Goal: Register for event/course

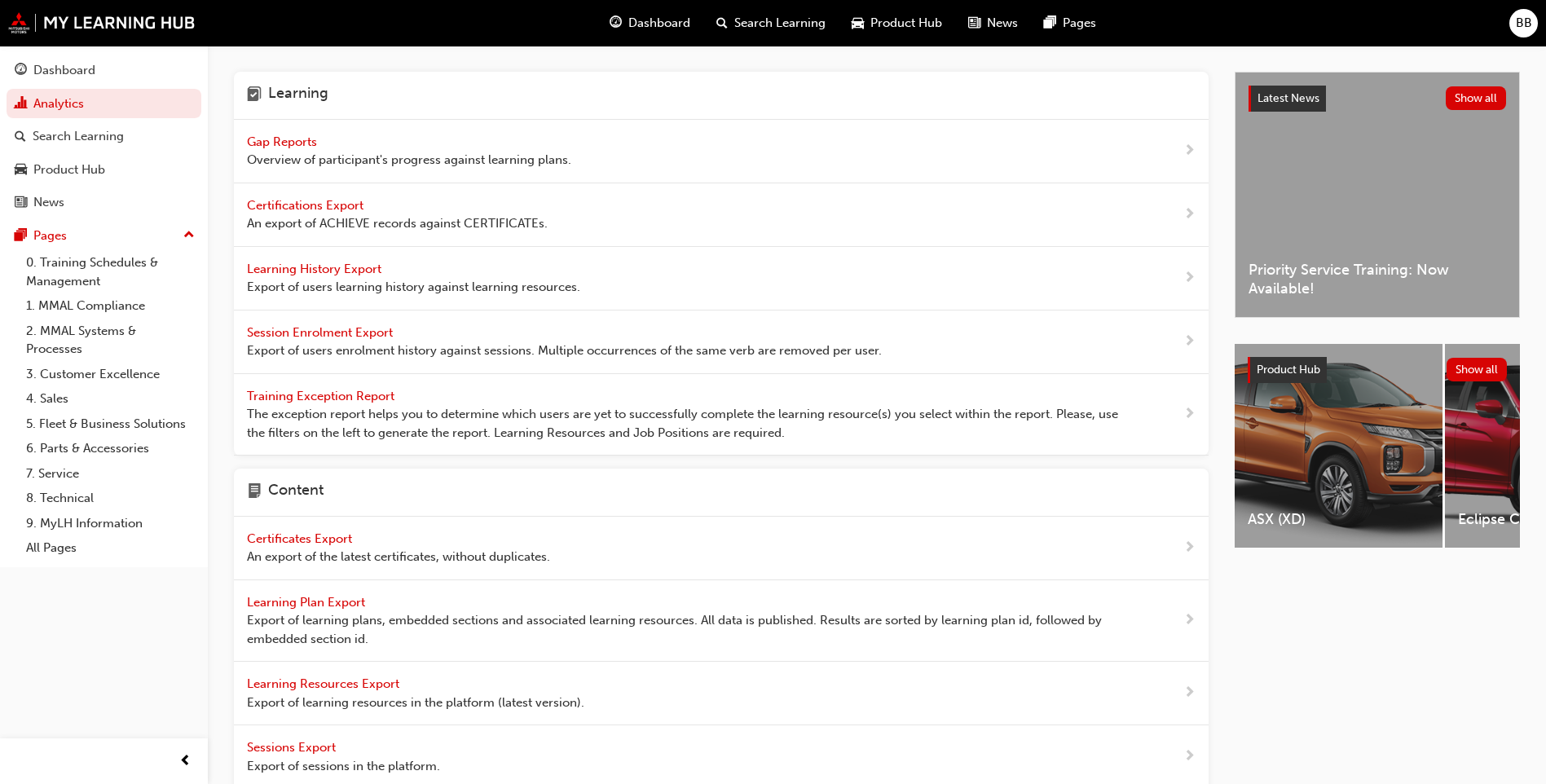
click at [315, 140] on span "Gap Reports" at bounding box center [284, 141] width 74 height 14
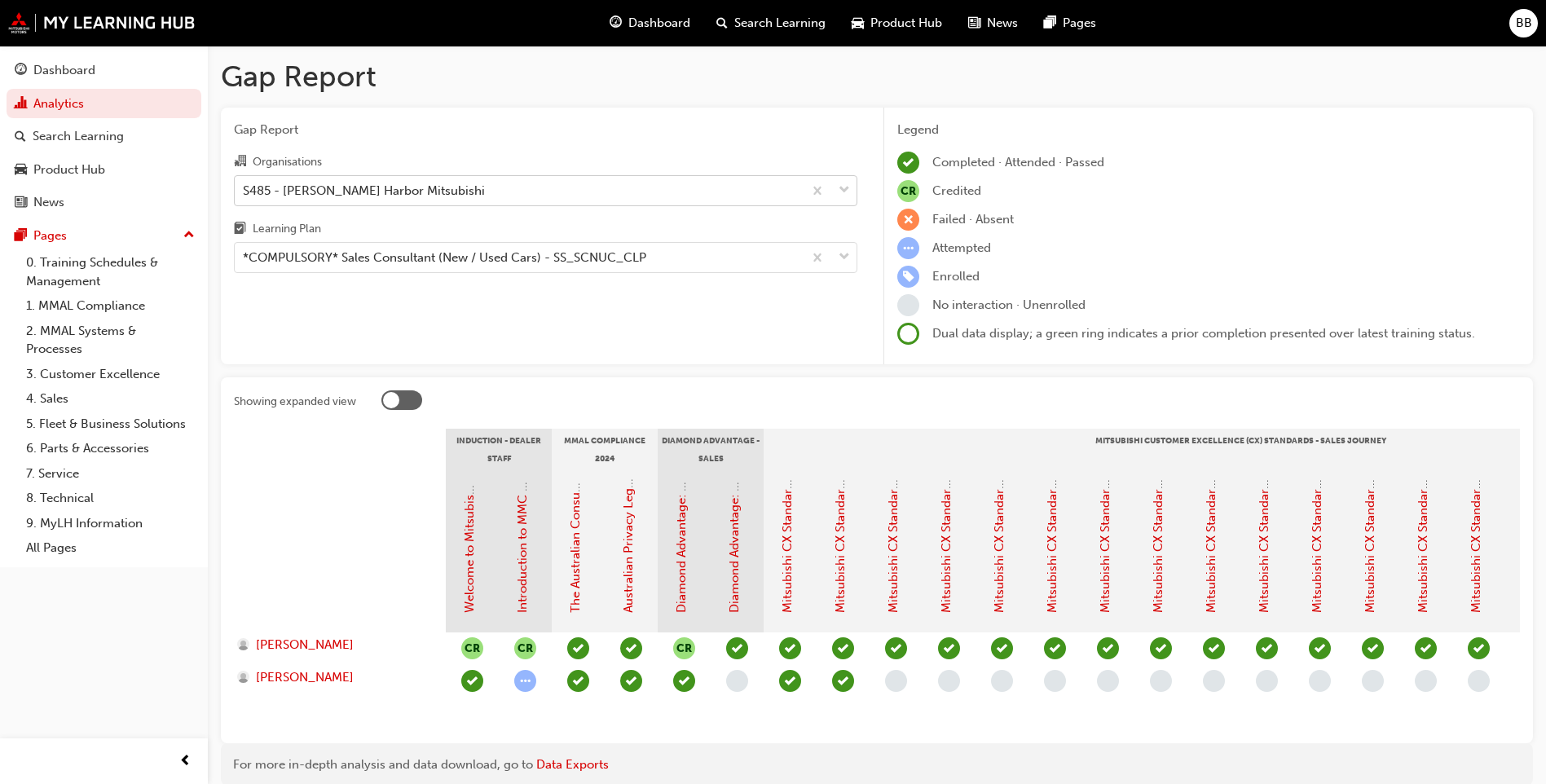
click at [421, 194] on div "S485 - [PERSON_NAME] Harbor Mitsubishi" at bounding box center [518, 190] width 568 height 29
click at [244, 194] on input "Organisations S485 - [PERSON_NAME] Harbor Mitsubishi" at bounding box center [244, 190] width 2 height 13
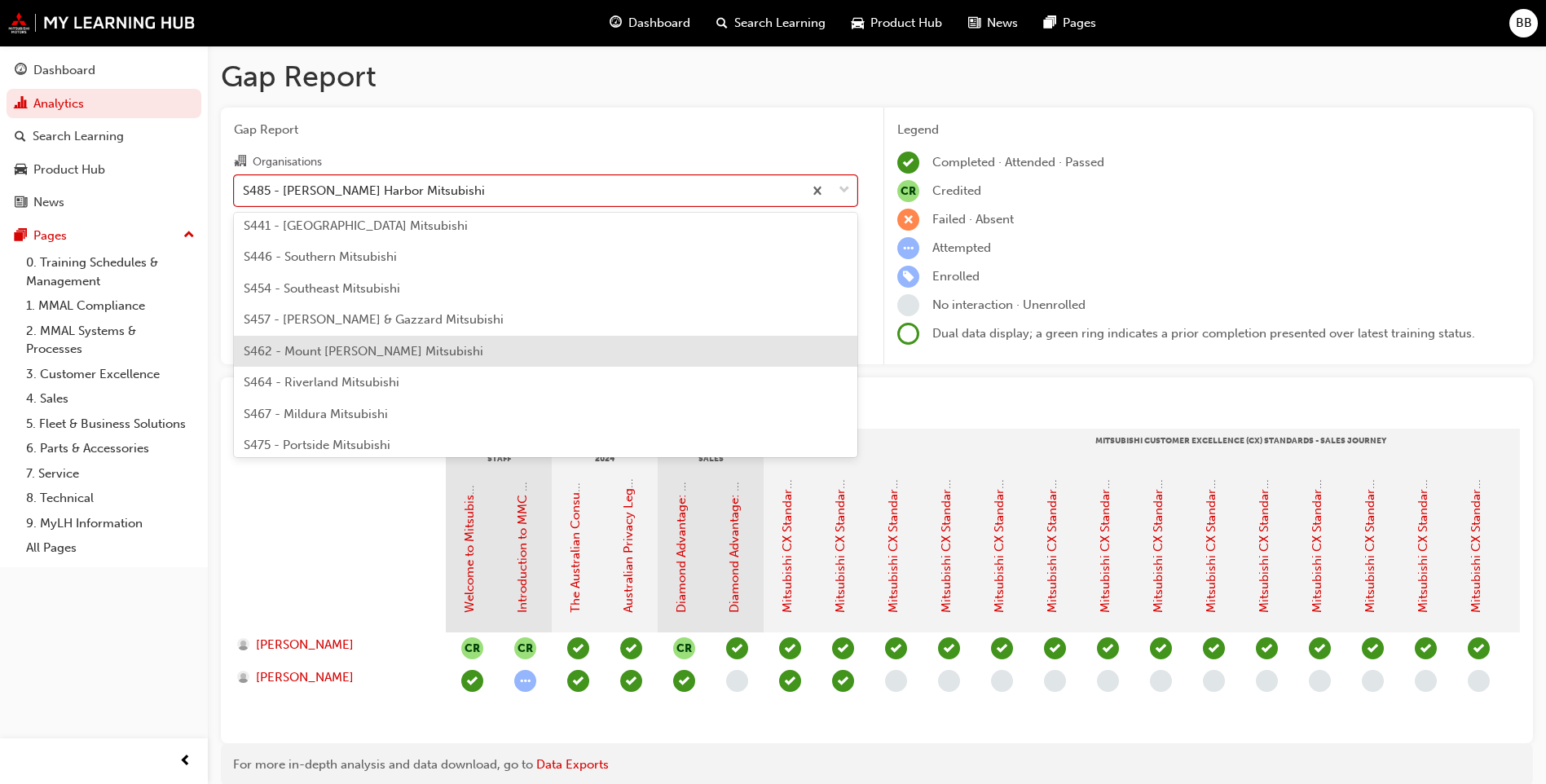
scroll to position [3546, 0]
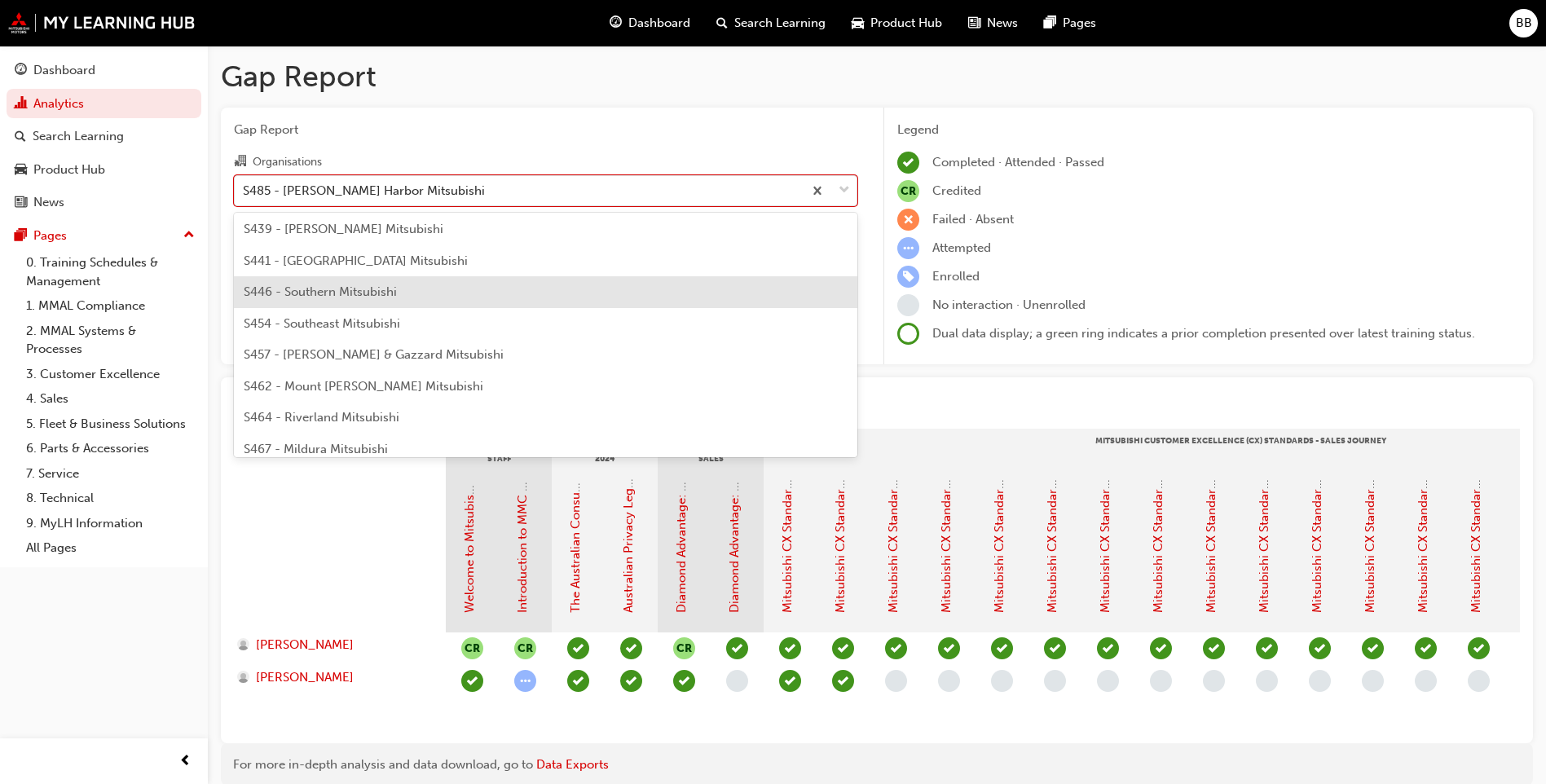
click at [398, 292] on div "S446 - Southern Mitsubishi" at bounding box center [545, 291] width 624 height 32
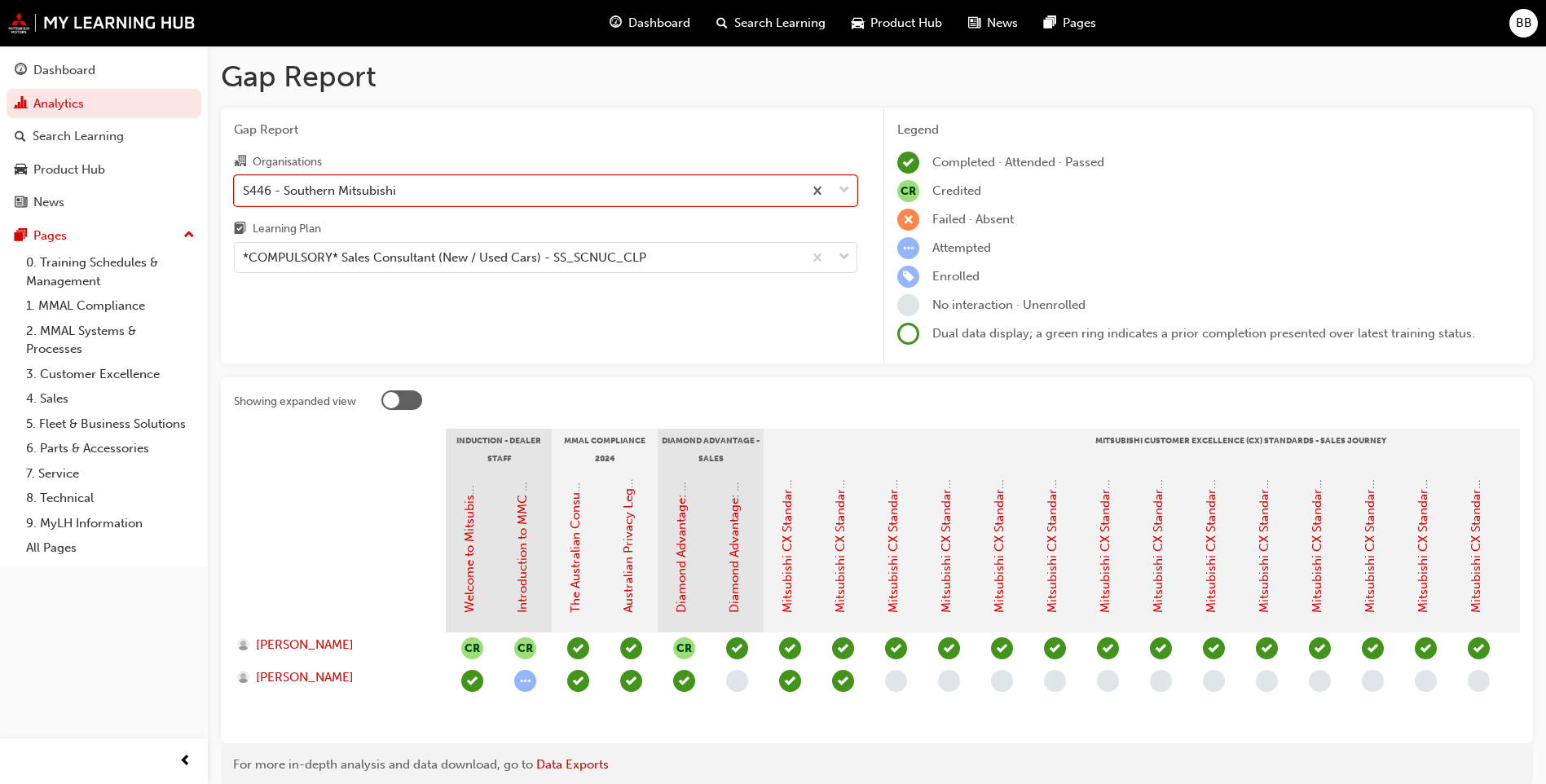
click at [443, 329] on div "Gap Report Organisations option S446 - Southern Mitsubishi, selected. 0 results…" at bounding box center [546, 235] width 649 height 258
click at [456, 265] on div "*COMPULSORY* Sales Consultant (New / Used Cars) - SS_SCNUC_CLP" at bounding box center [444, 258] width 403 height 19
click at [244, 264] on input "Learning Plan *COMPULSORY* Sales Consultant (New / Used Cars) - SS_SCNUC_CLP" at bounding box center [244, 257] width 2 height 13
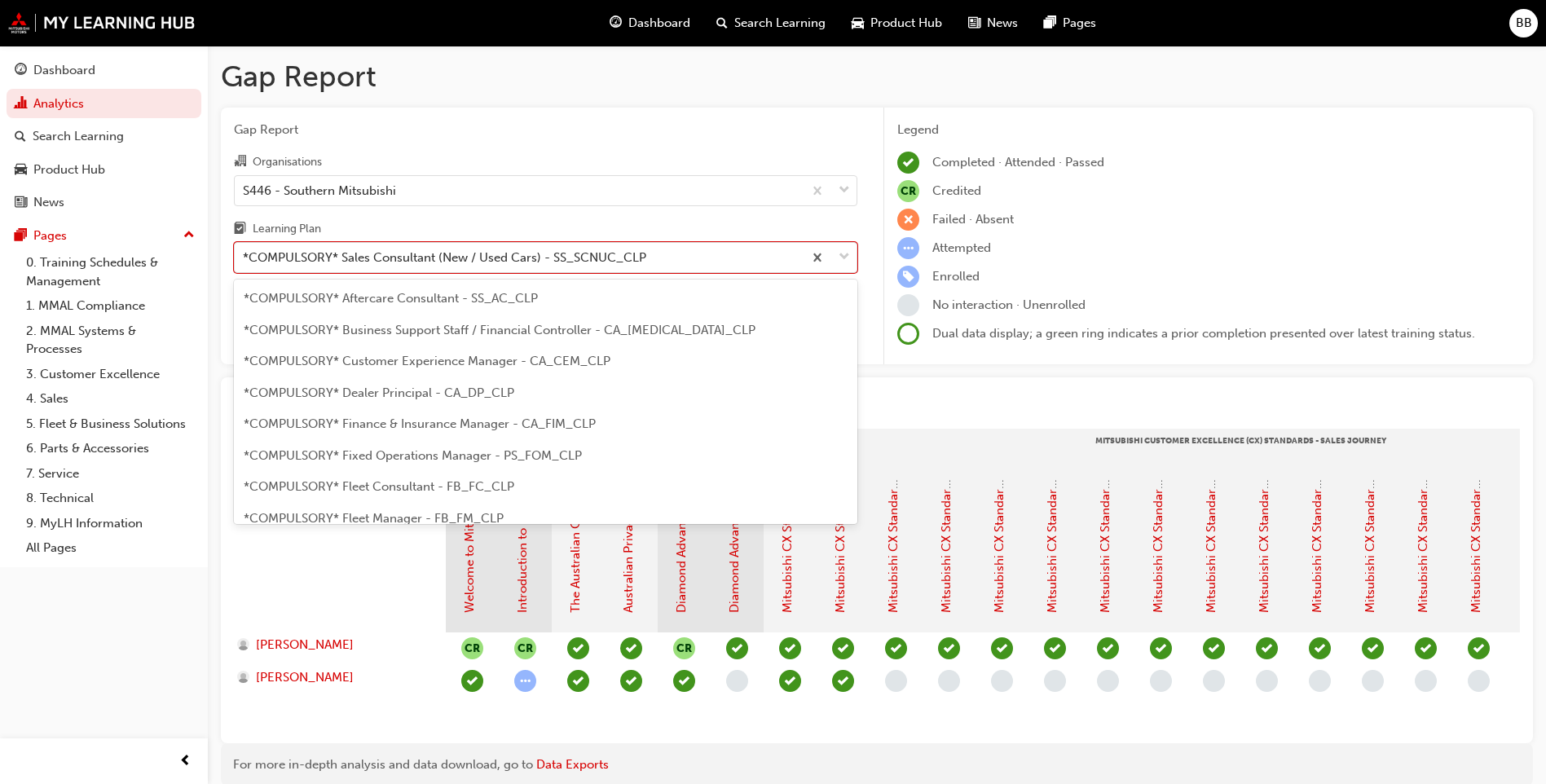
scroll to position [303, 0]
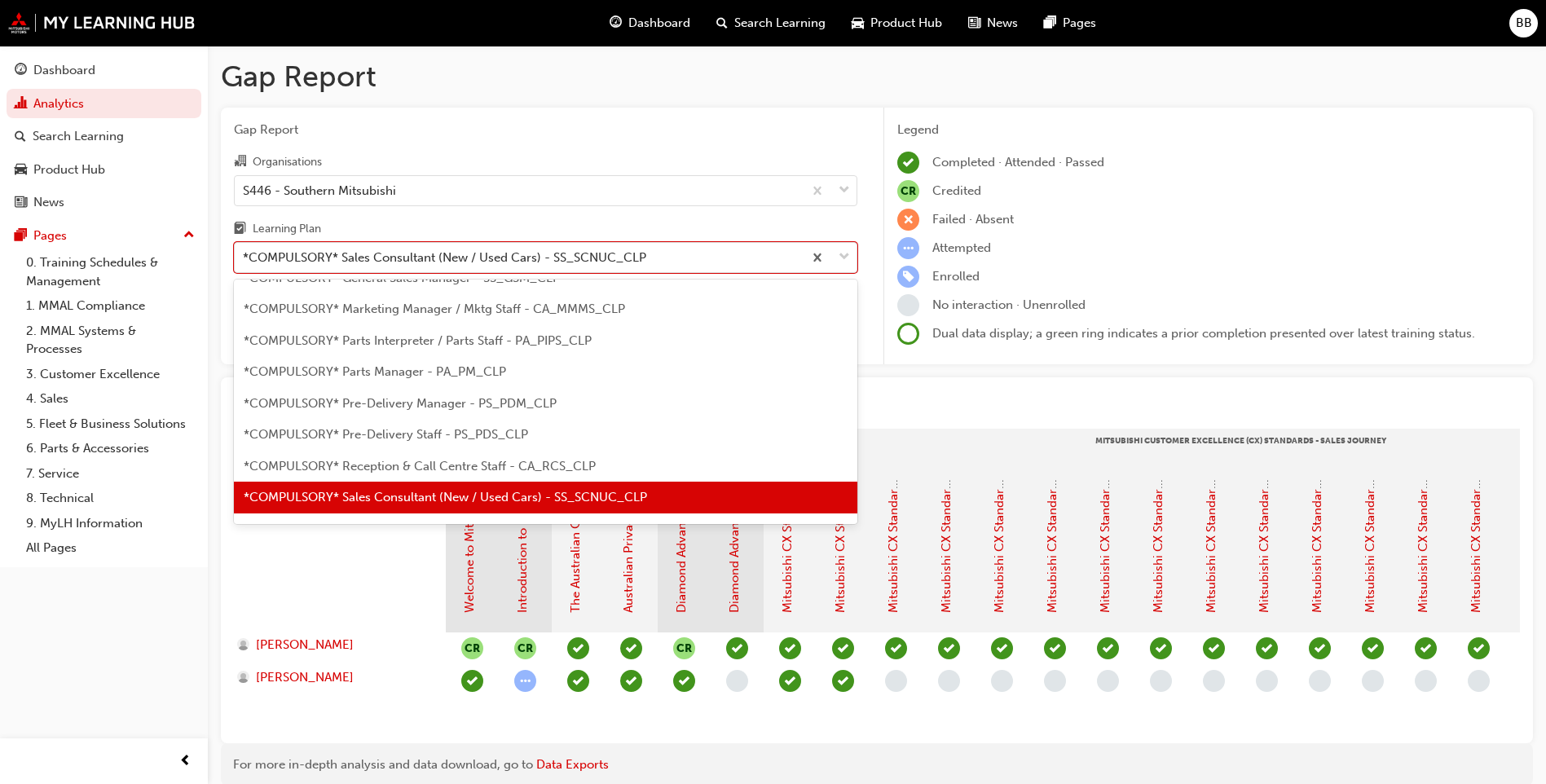
click at [432, 482] on div "*COMPULSORY* Sales Consultant (New / Used Cars) - SS_SCNUC_CLP" at bounding box center [545, 497] width 624 height 32
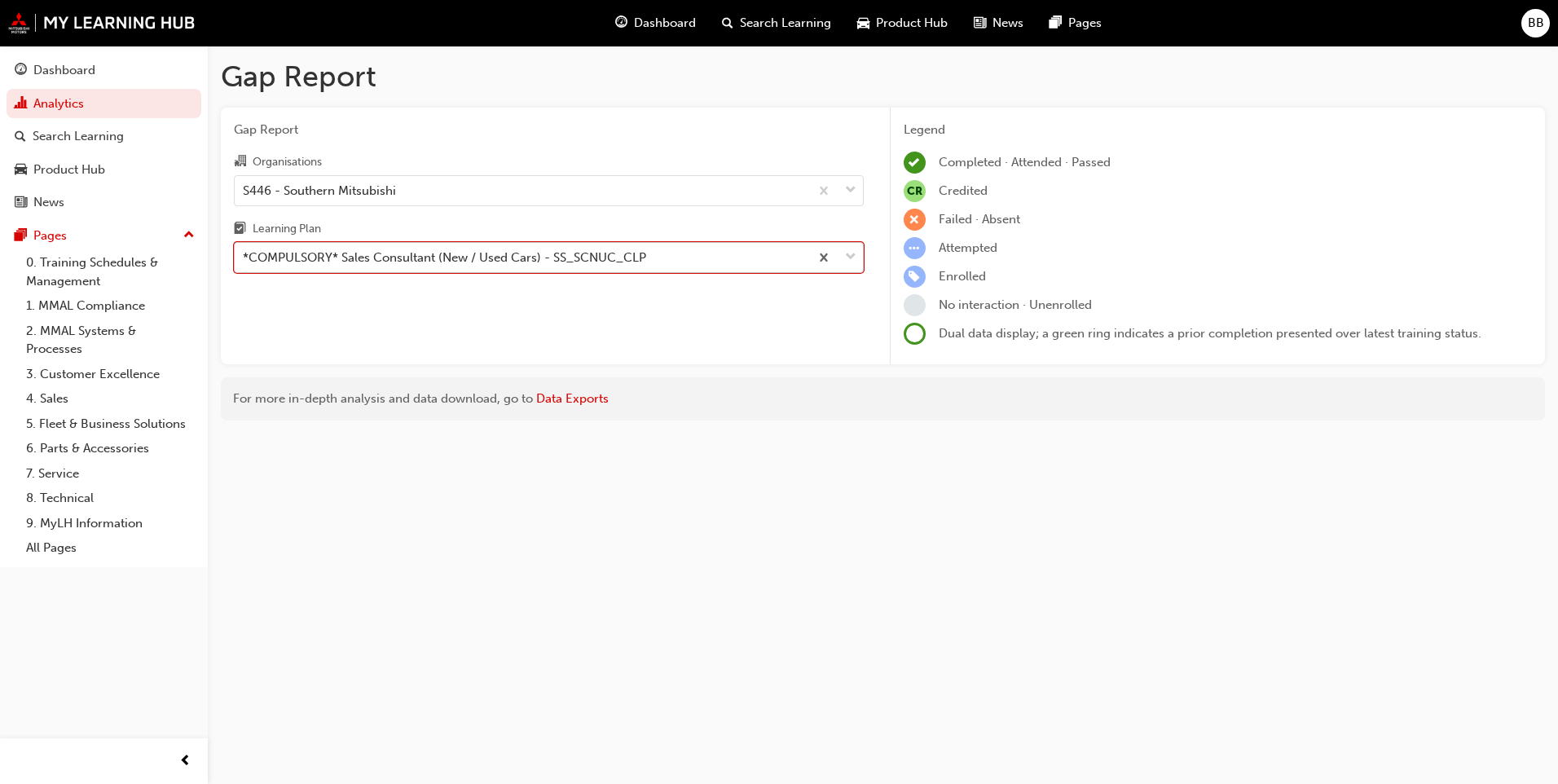
click at [457, 258] on div "*COMPULSORY* Sales Consultant (New / Used Cars) - SS_SCNUC_CLP" at bounding box center [444, 258] width 403 height 19
click at [244, 258] on input "Learning Plan option *COMPULSORY* Sales Consultant (New / Used Cars) - SS_SCNUC…" at bounding box center [244, 257] width 2 height 13
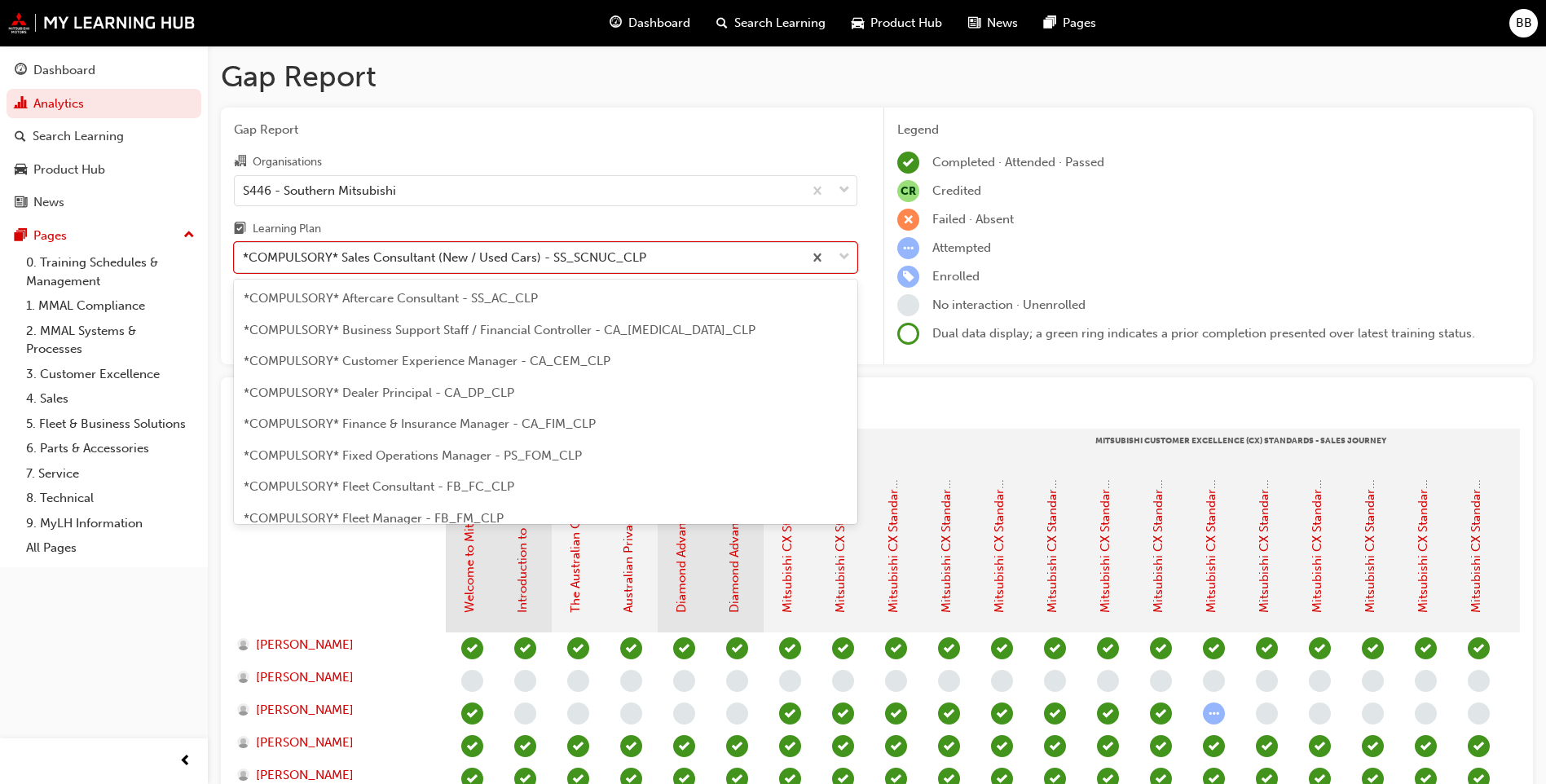
scroll to position [303, 0]
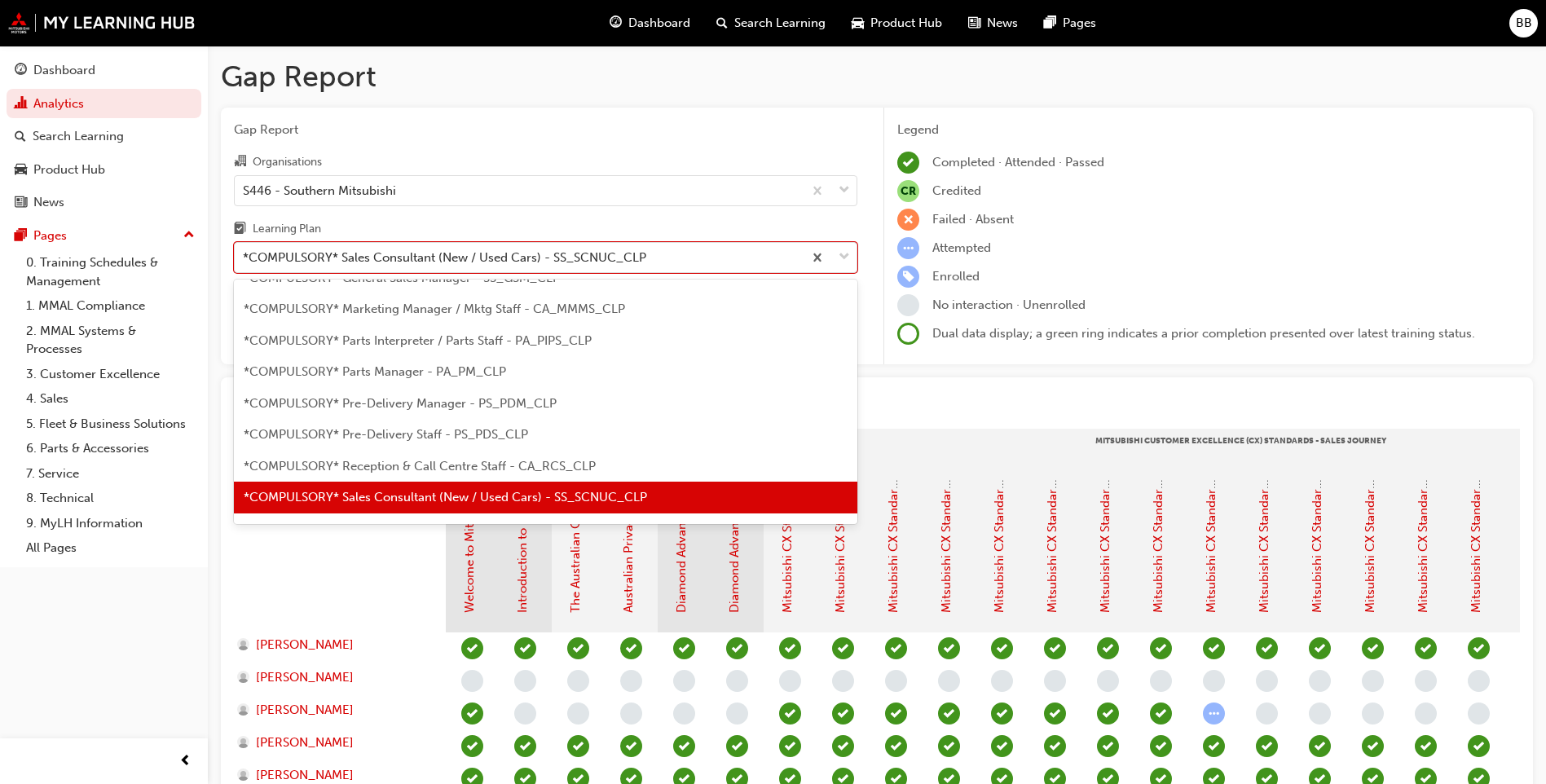
click at [427, 508] on div "*COMPULSORY* Sales Consultant (New / Used Cars) - SS_SCNUC_CLP" at bounding box center [545, 497] width 624 height 32
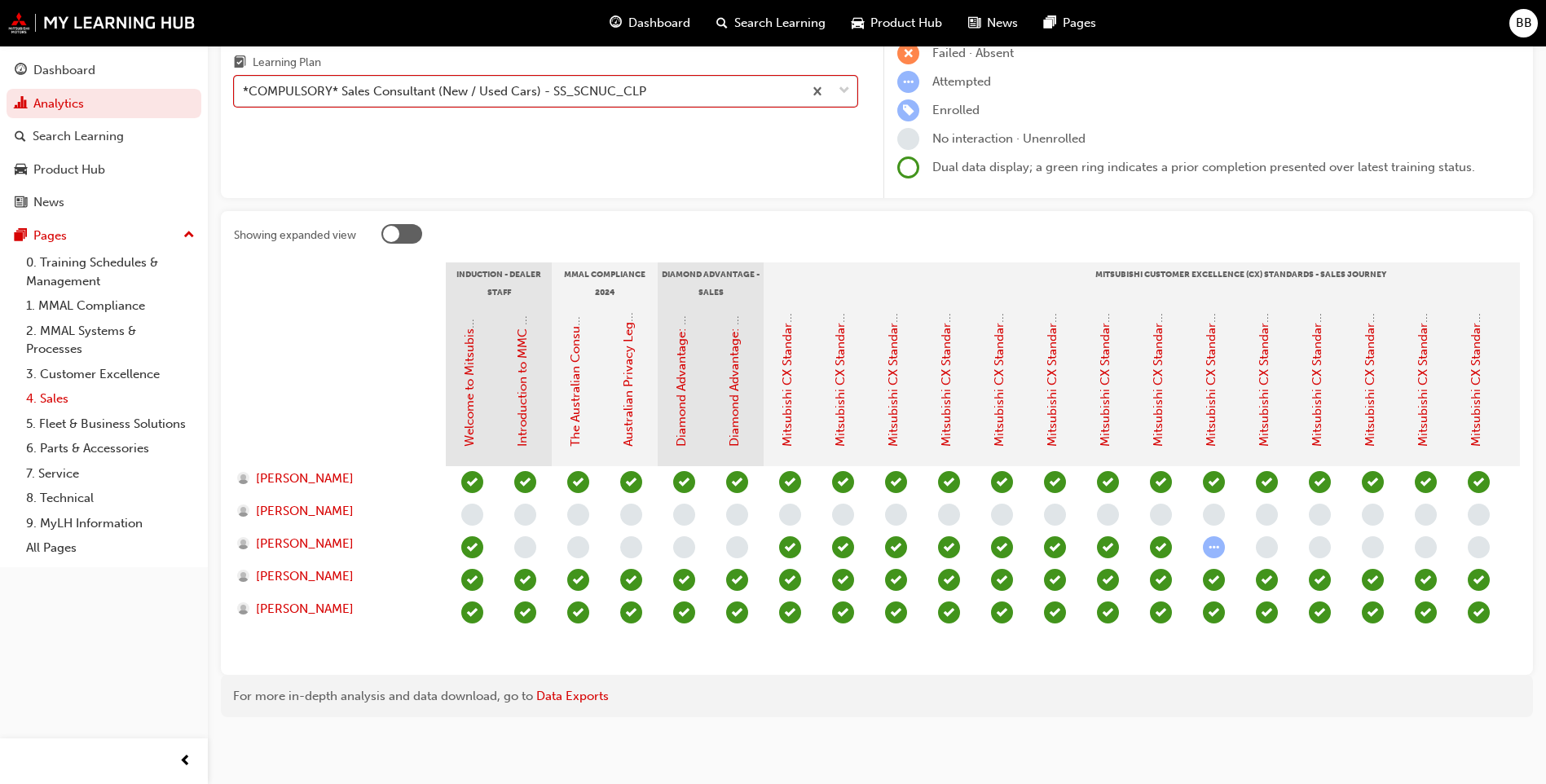
click at [80, 391] on link "4. Sales" at bounding box center [110, 398] width 182 height 25
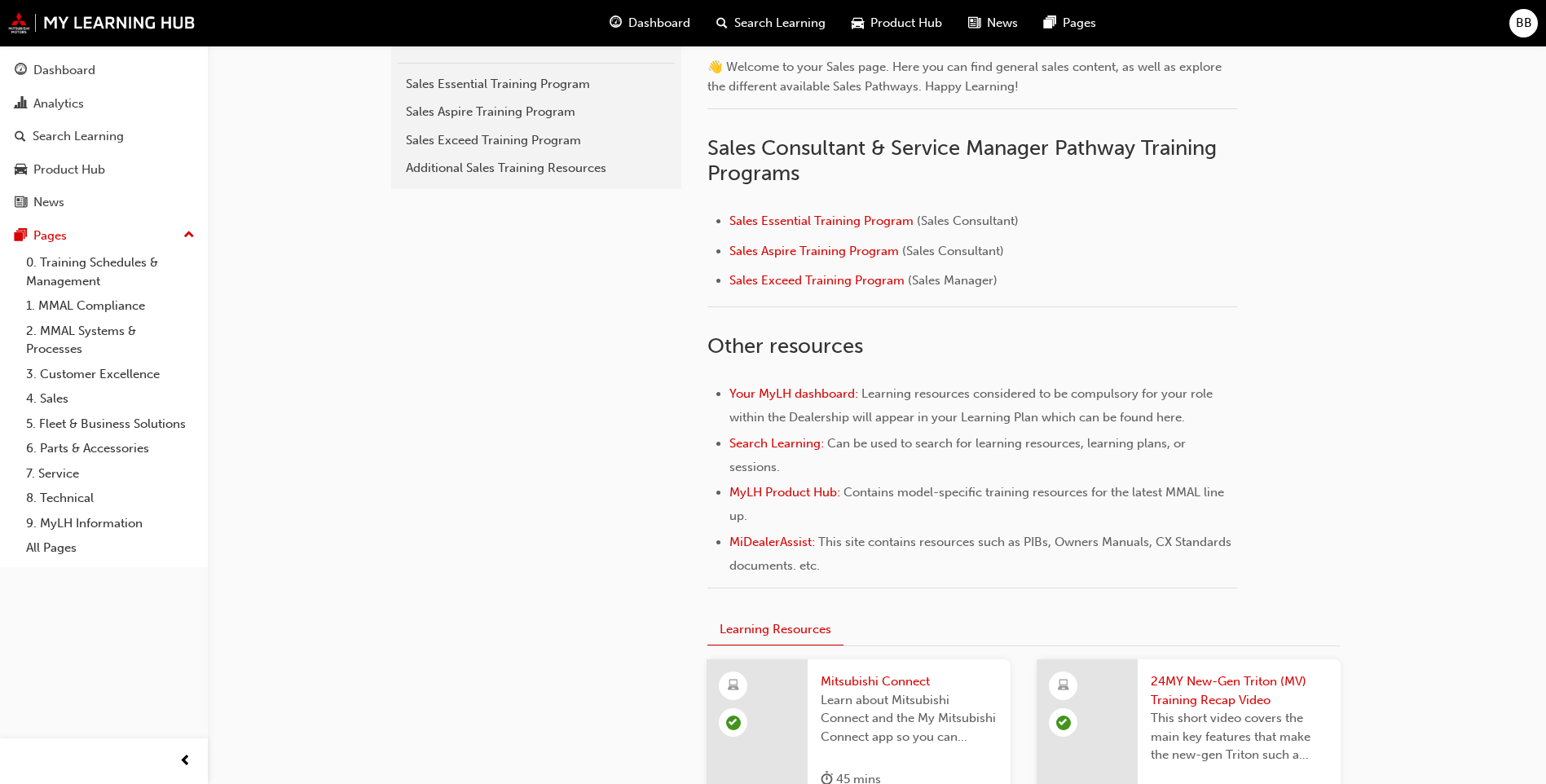
scroll to position [407, 0]
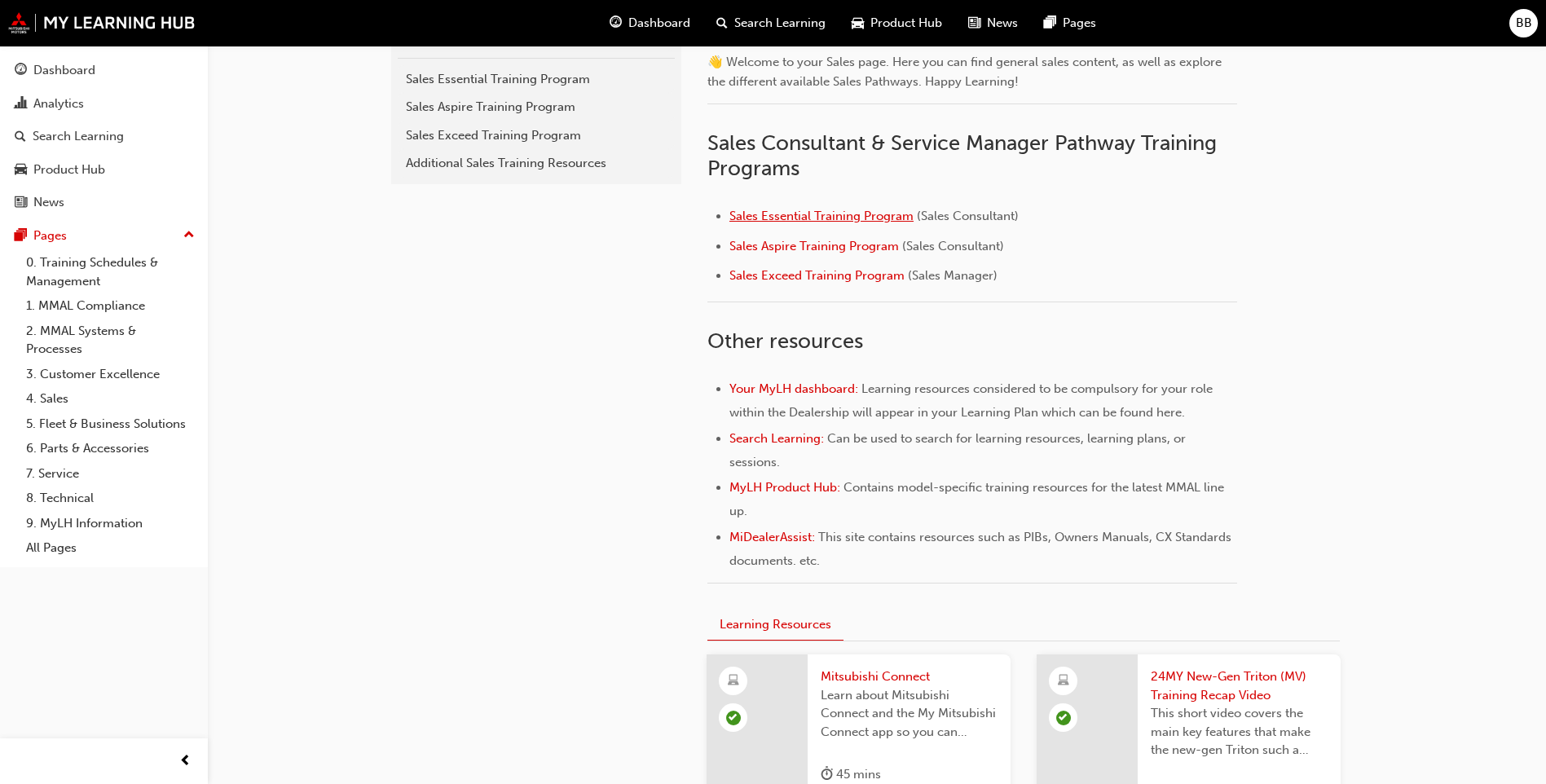
click at [873, 215] on span "Sales Essential Training Program" at bounding box center [822, 215] width 184 height 14
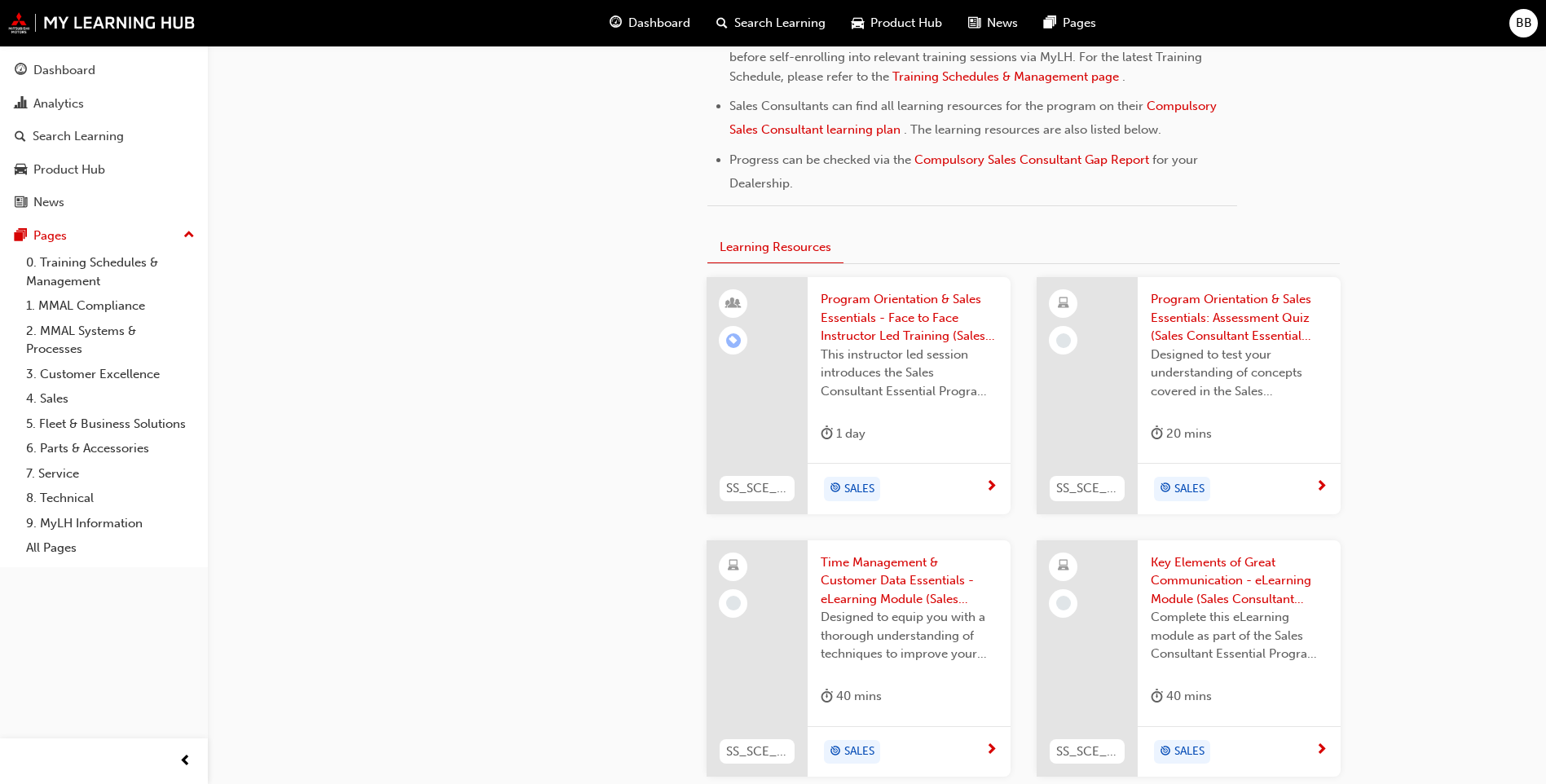
click at [911, 338] on span "Program Orientation & Sales Essentials - Face to Face Instructor Led Training (…" at bounding box center [909, 318] width 177 height 56
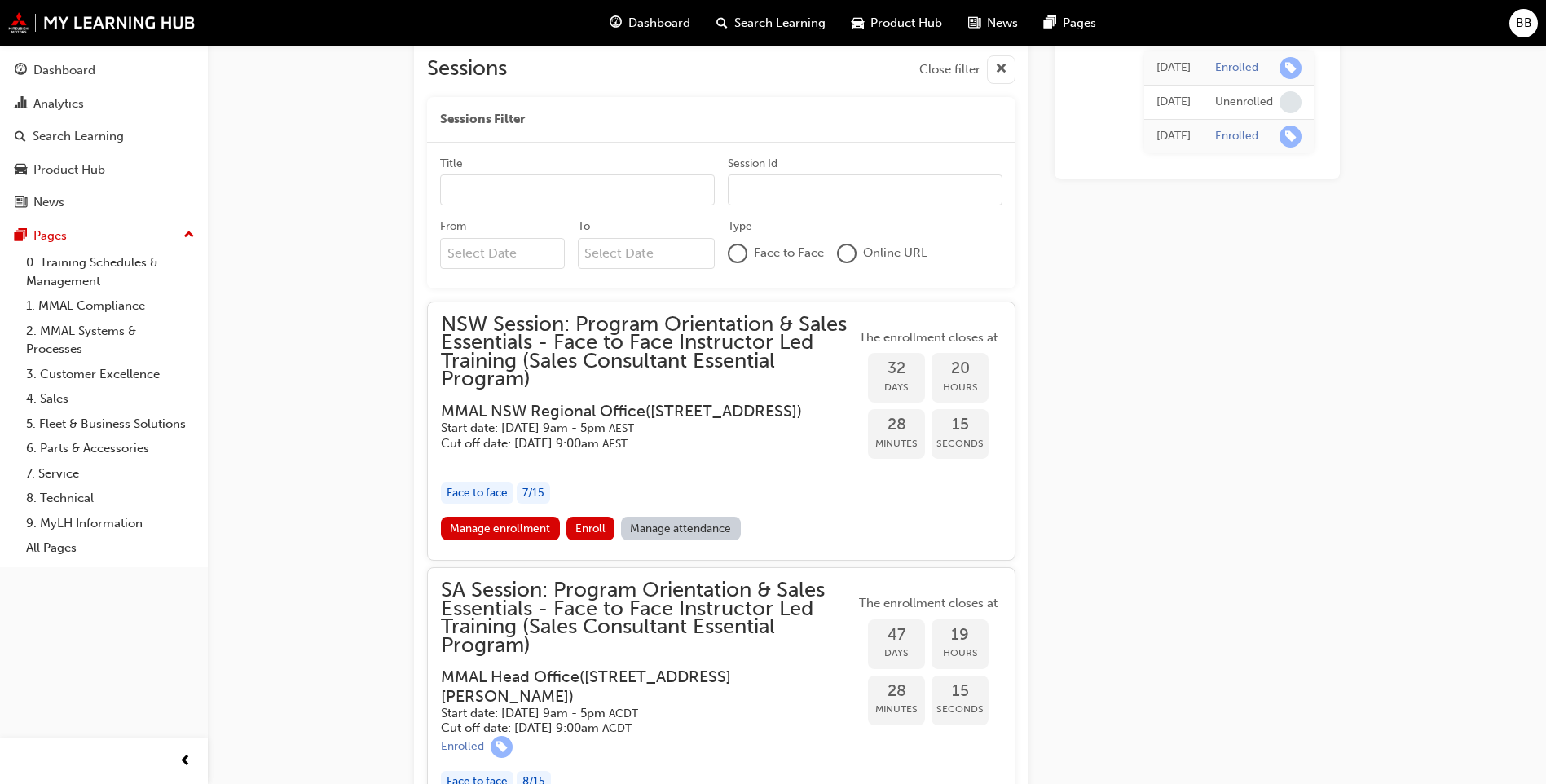
scroll to position [1714, 0]
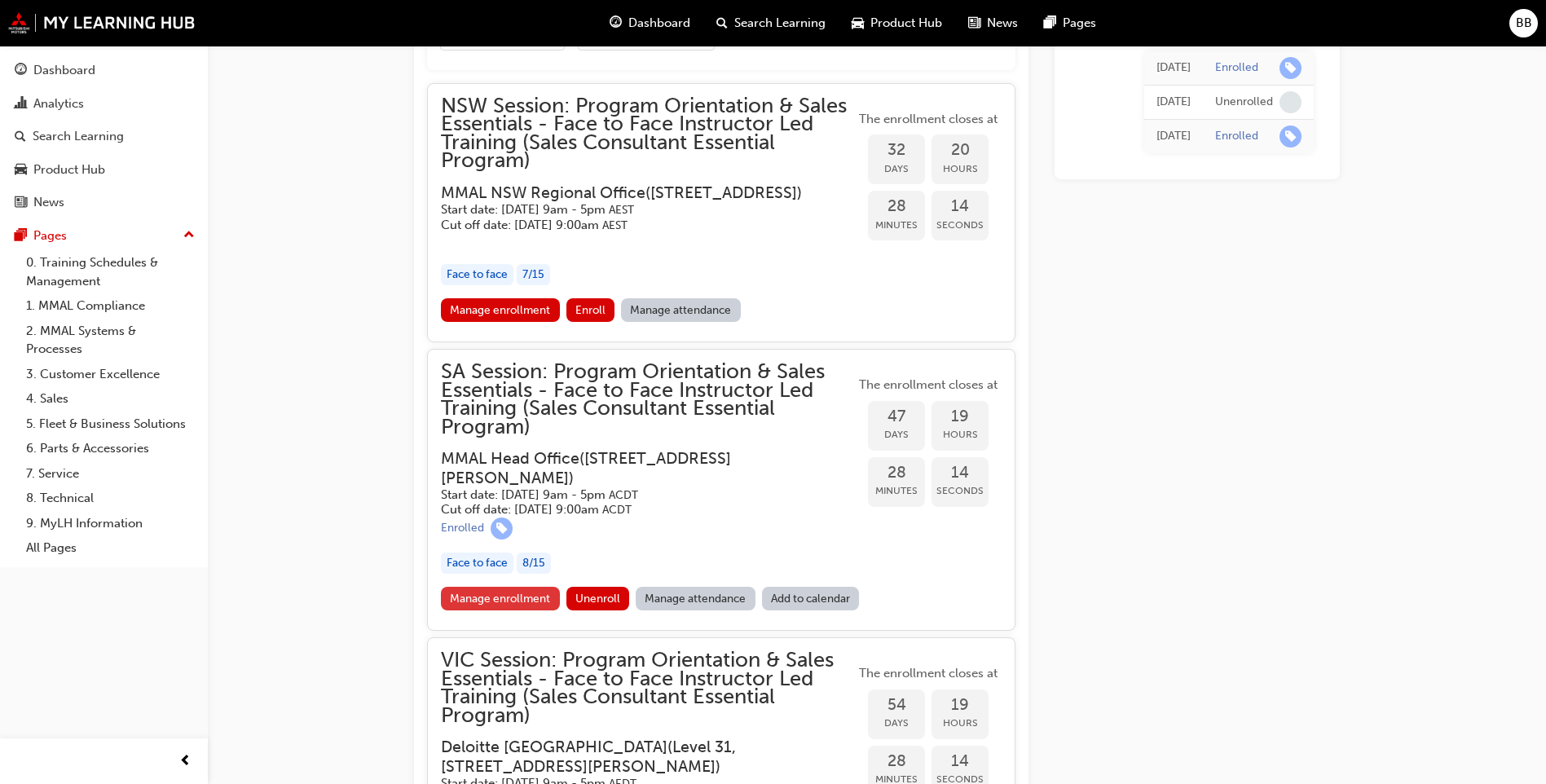
click at [491, 610] on link "Manage enrollment" at bounding box center [500, 598] width 119 height 24
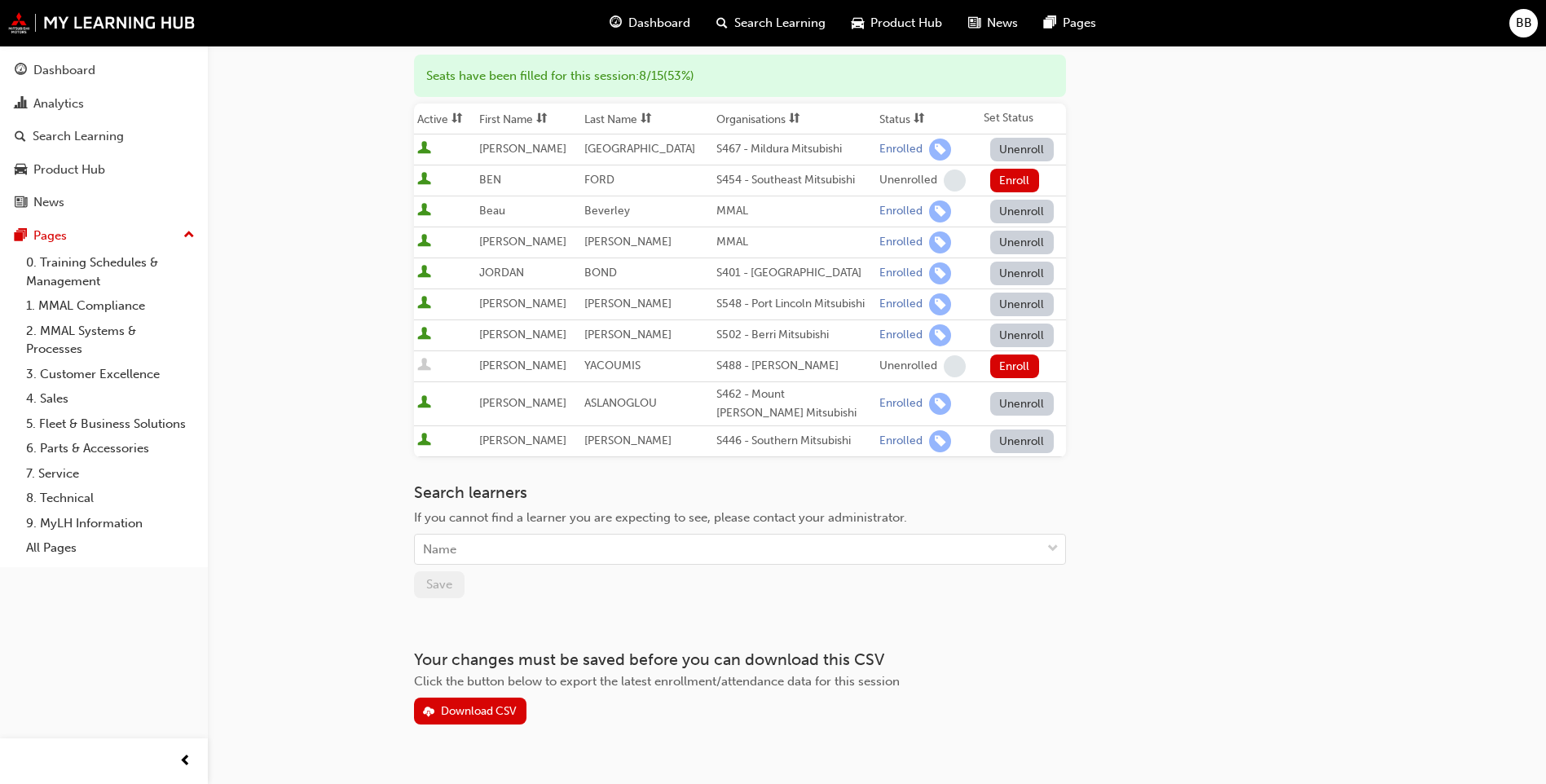
scroll to position [310, 0]
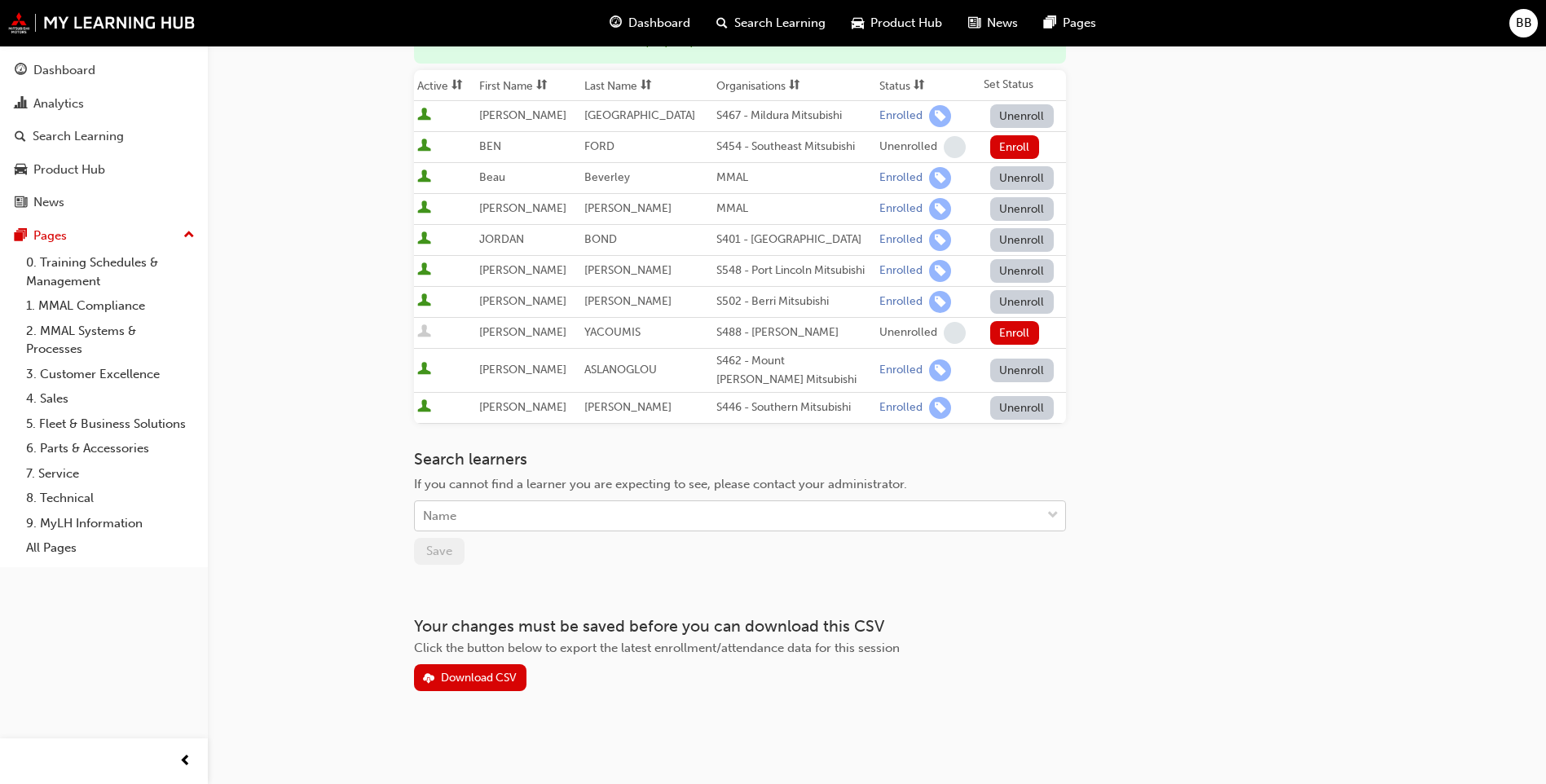
click at [587, 512] on div "Name" at bounding box center [727, 516] width 625 height 29
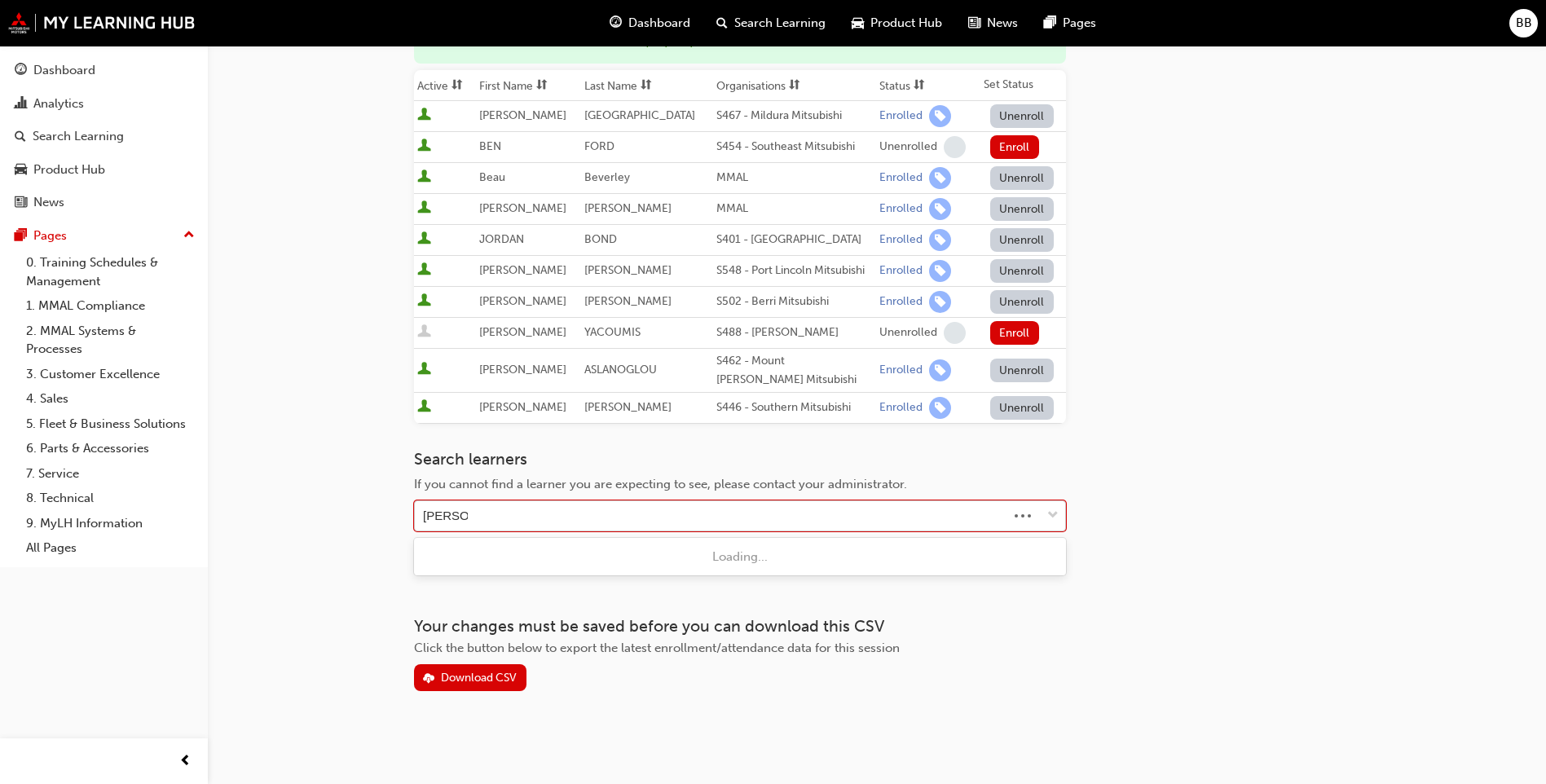
type input "john smith"
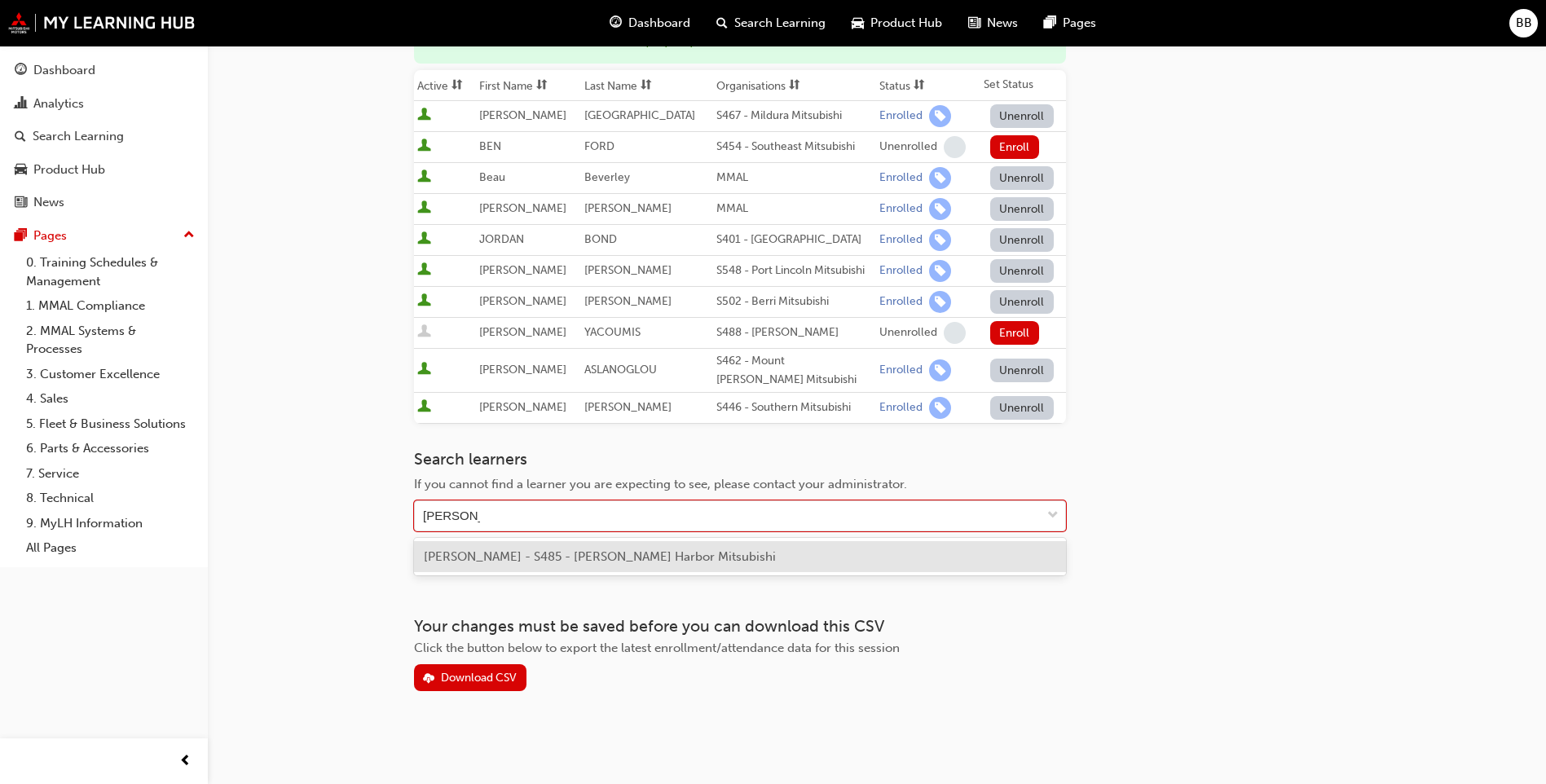
click at [592, 550] on span "JOHN SMITH - S485 - Victor Harbor Mitsubishi" at bounding box center [600, 555] width 352 height 14
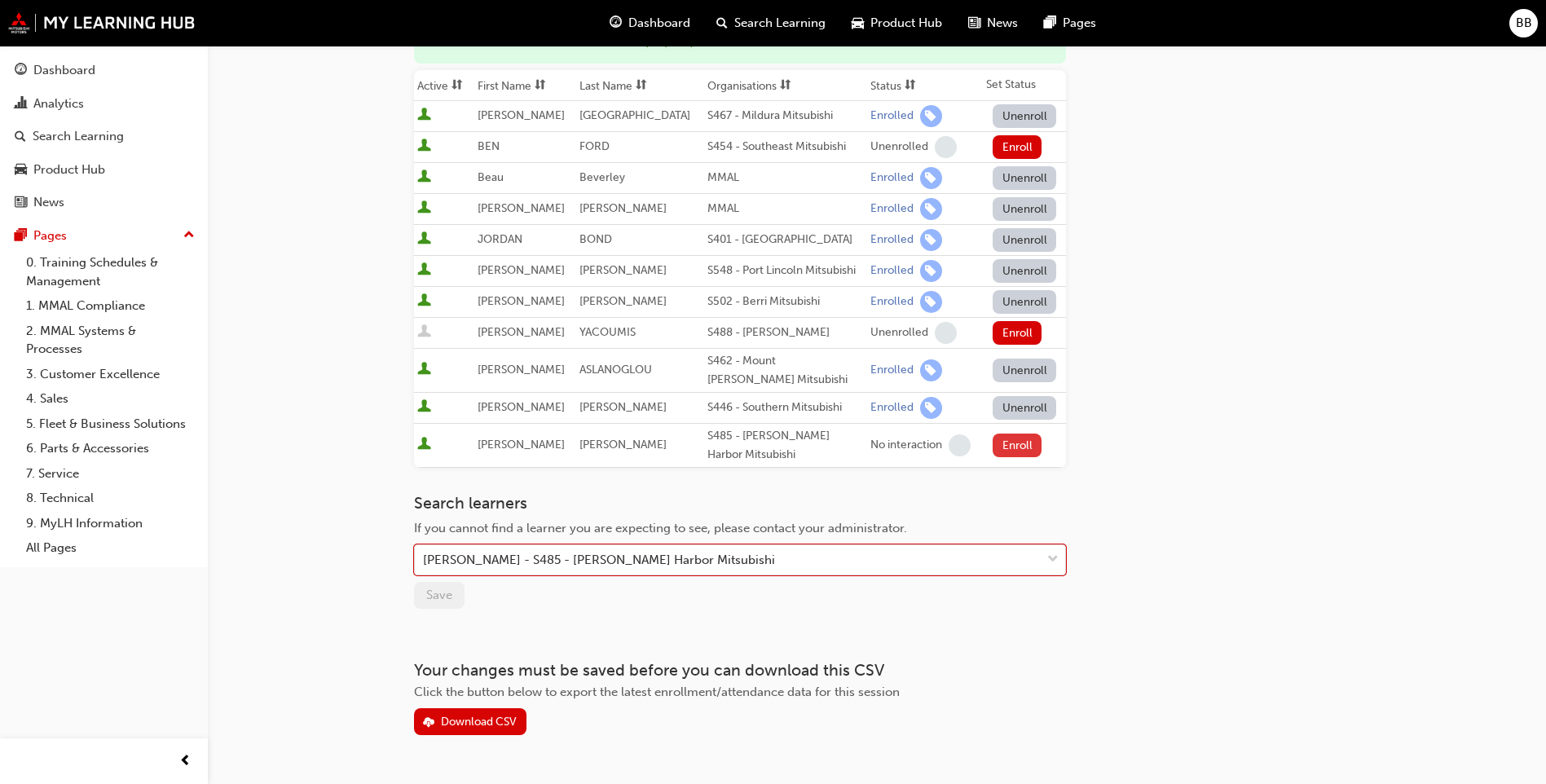
click at [1010, 448] on button "Enroll" at bounding box center [1016, 445] width 49 height 24
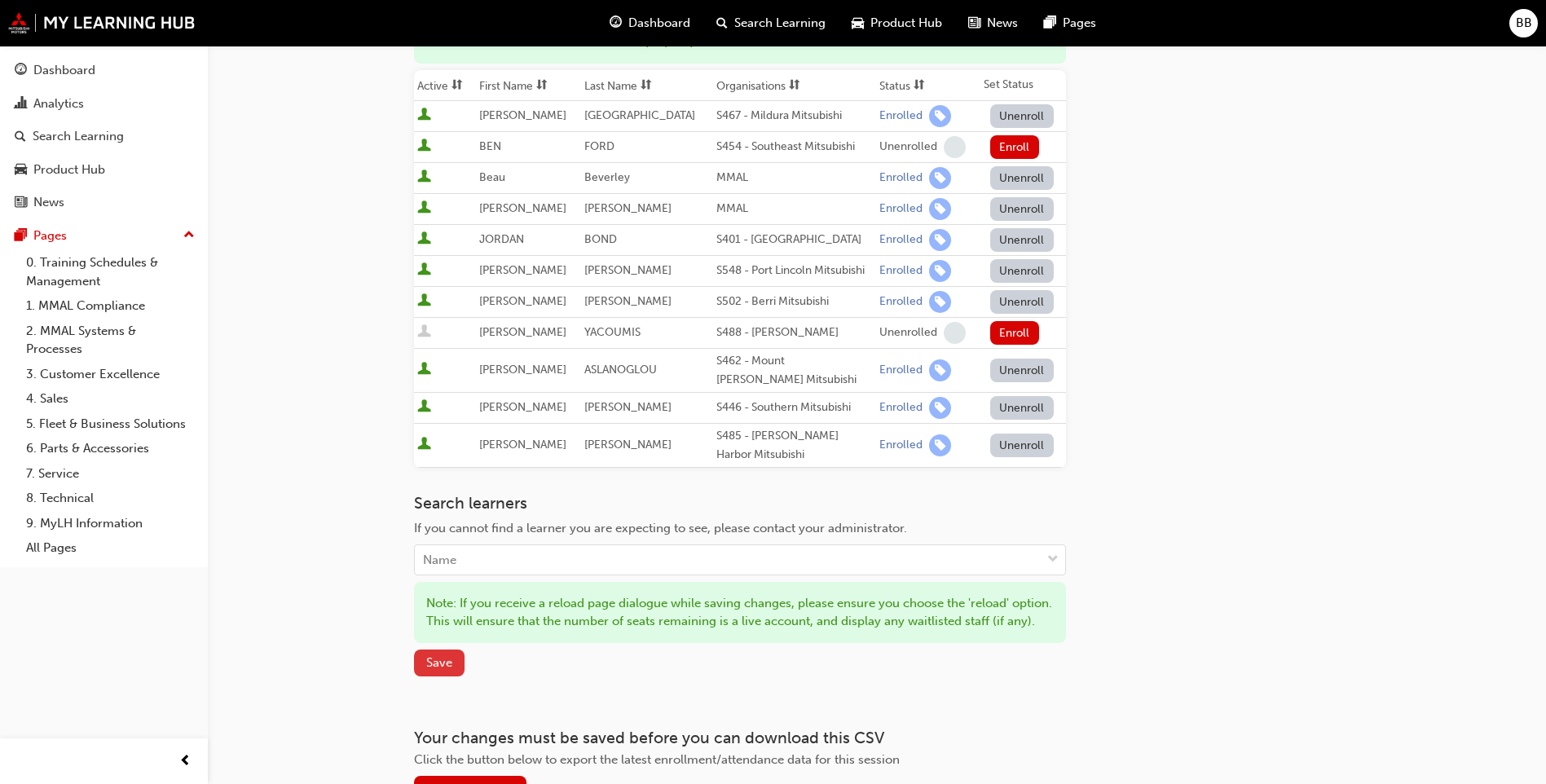
click at [460, 676] on button "Save" at bounding box center [439, 662] width 51 height 27
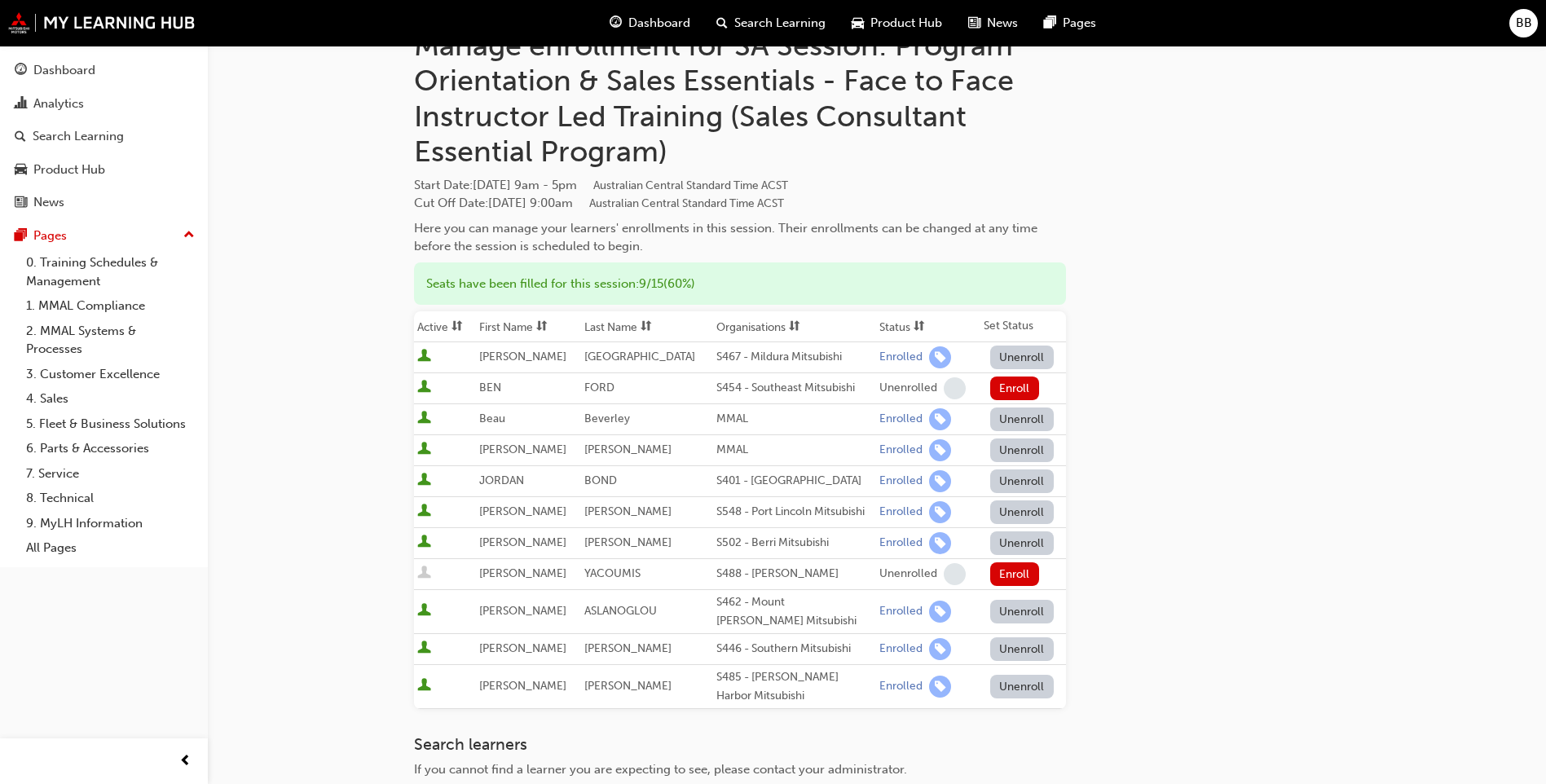
scroll to position [163, 0]
